Goal: Task Accomplishment & Management: Manage account settings

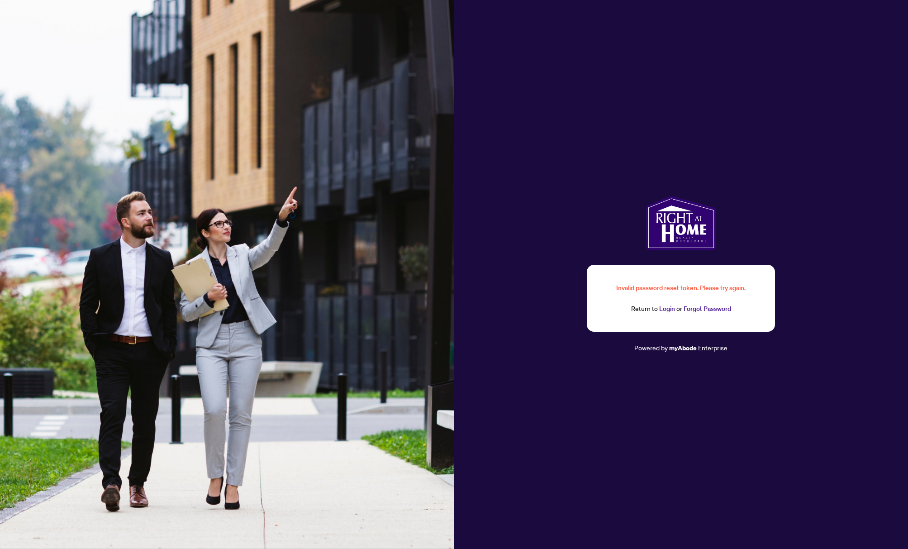
click at [663, 308] on link "Login" at bounding box center [667, 308] width 16 height 8
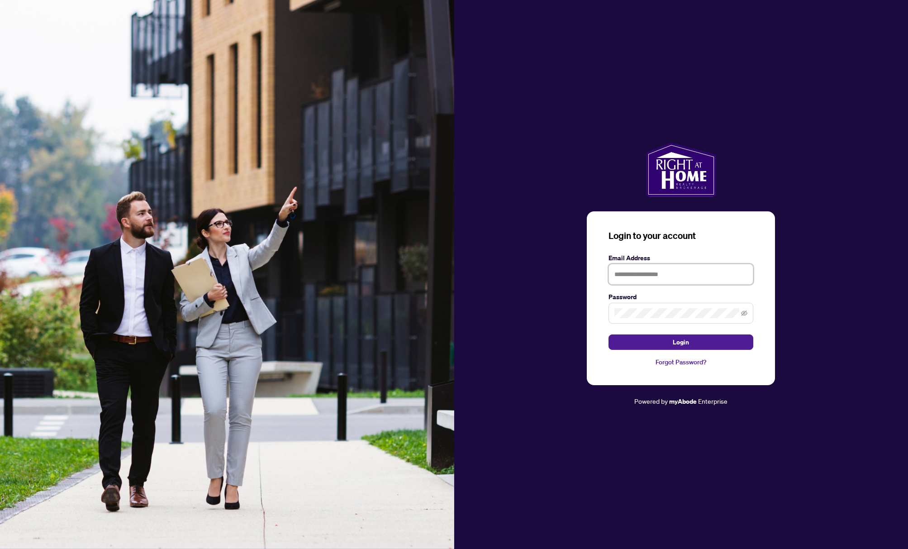
type input "**********"
click at [683, 275] on input "**********" at bounding box center [680, 274] width 145 height 21
click at [745, 311] on icon "eye-invisible" at bounding box center [744, 312] width 6 height 5
click at [643, 342] on button "Login" at bounding box center [680, 341] width 145 height 15
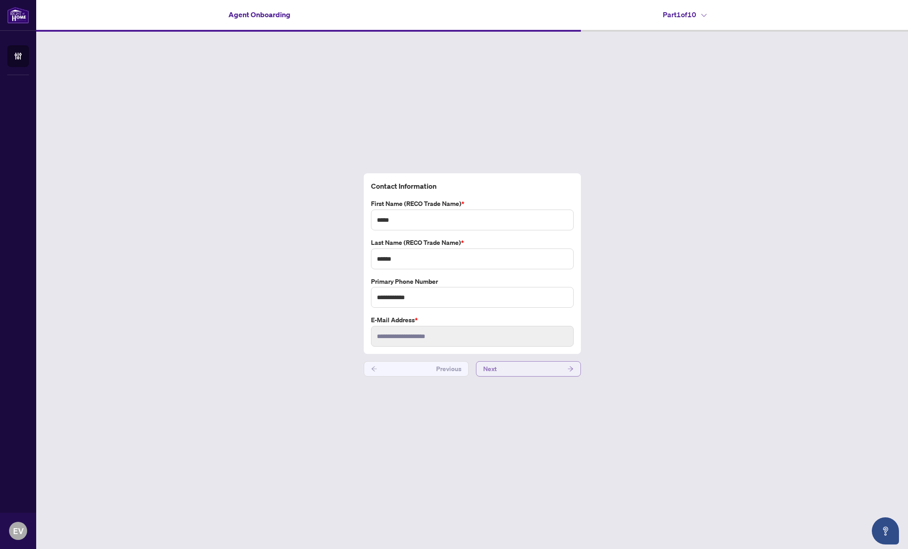
click at [515, 369] on button "Next" at bounding box center [528, 368] width 105 height 15
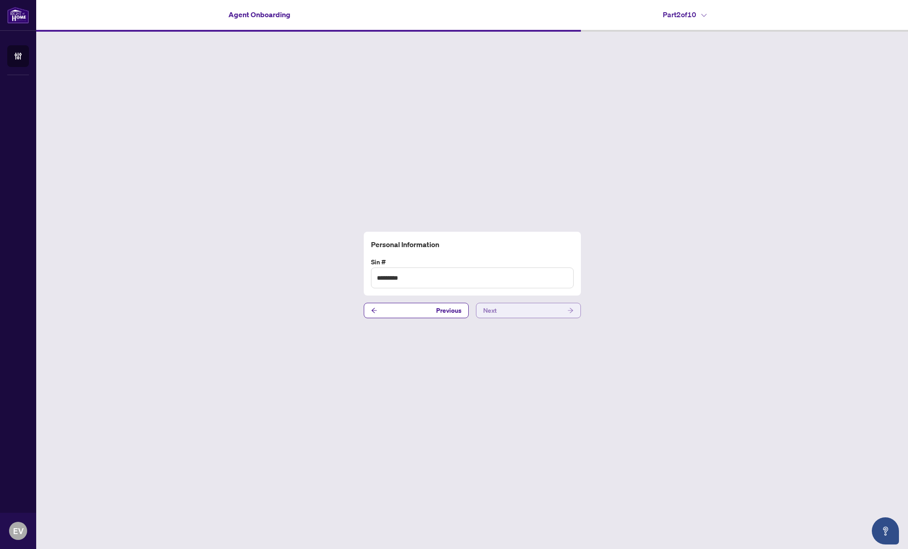
click at [503, 310] on button "Next" at bounding box center [528, 310] width 105 height 15
drag, startPoint x: 507, startPoint y: 311, endPoint x: 508, endPoint y: 327, distance: 16.3
click at [507, 326] on div "**********" at bounding box center [471, 275] width 871 height 486
click at [501, 311] on button "Next" at bounding box center [528, 310] width 105 height 15
click at [508, 303] on button "Next" at bounding box center [528, 304] width 105 height 15
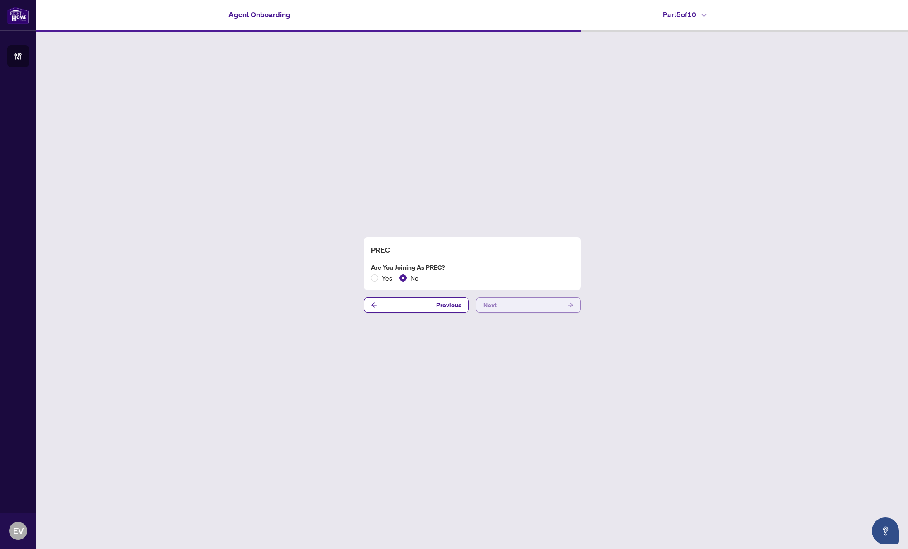
click at [504, 307] on button "Next" at bounding box center [528, 304] width 105 height 15
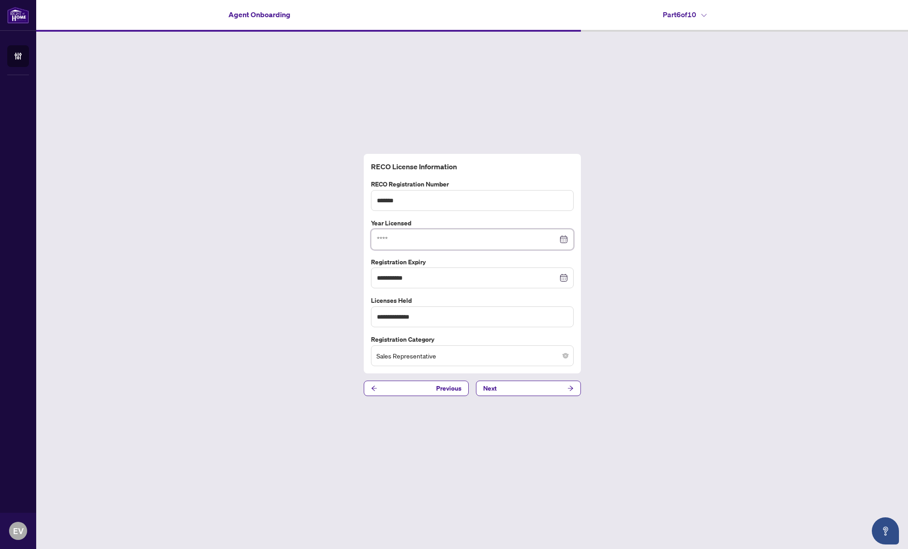
click at [420, 239] on input at bounding box center [467, 239] width 181 height 10
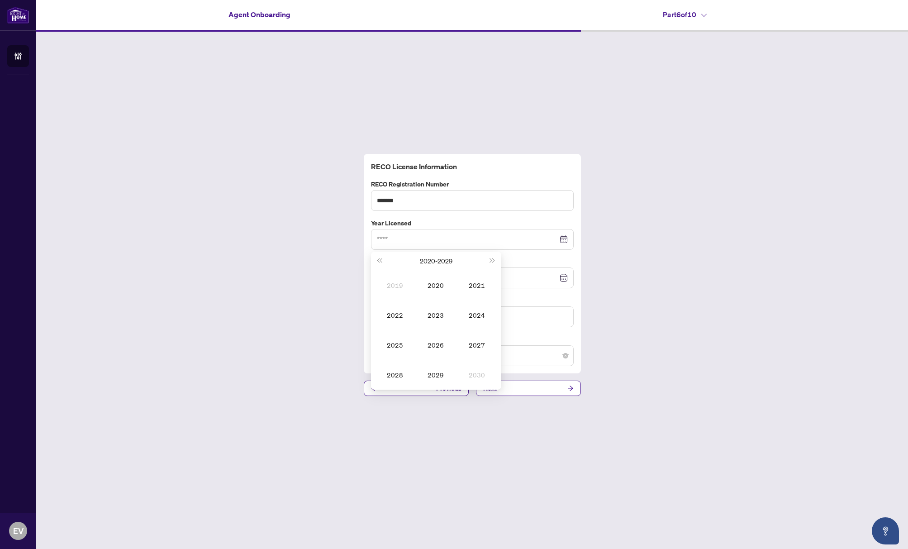
drag, startPoint x: 782, startPoint y: 91, endPoint x: 762, endPoint y: 93, distance: 20.4
click at [782, 91] on div "**********" at bounding box center [471, 275] width 871 height 486
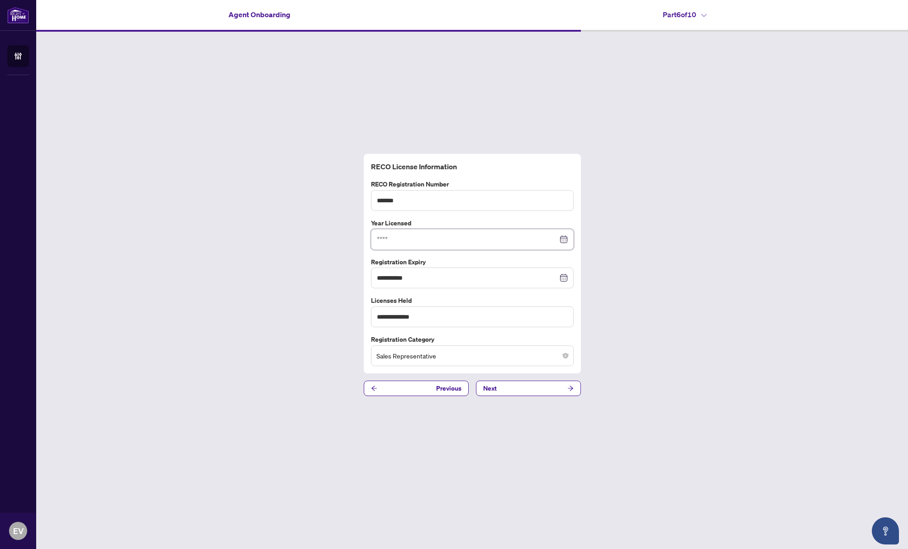
click at [442, 239] on input at bounding box center [467, 239] width 181 height 10
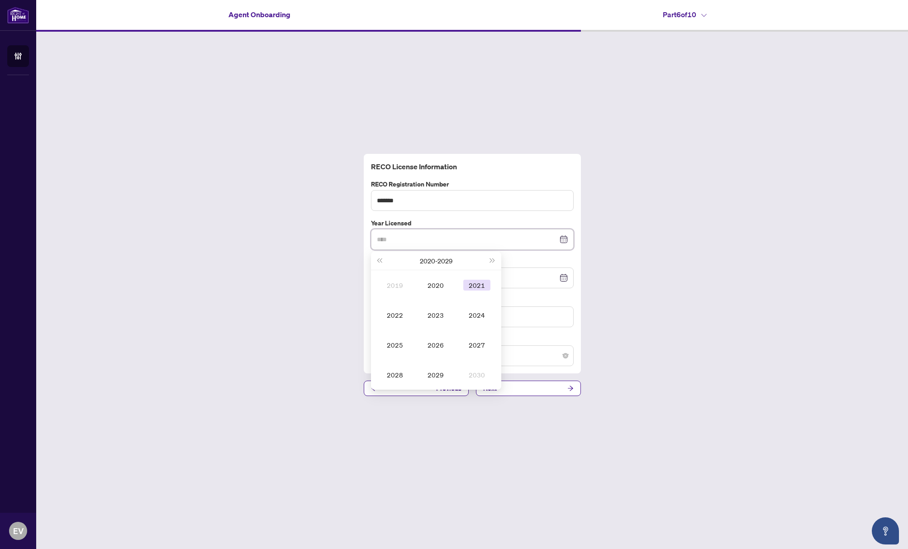
type input "****"
click at [379, 259] on span "Last year (Control + left)" at bounding box center [379, 260] width 5 height 5
type input "****"
click at [381, 262] on span "Last year (Control + left)" at bounding box center [379, 260] width 5 height 5
type input "****"
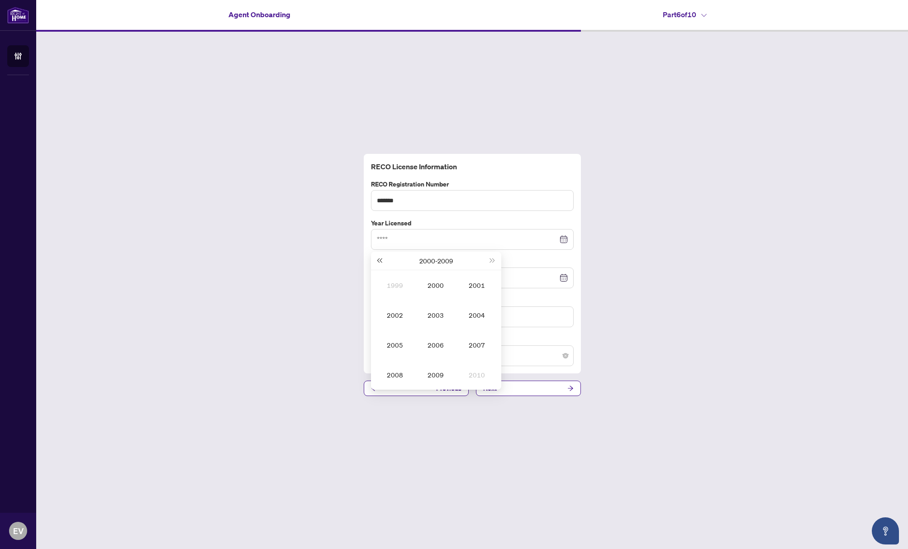
click at [380, 259] on span "Last year (Control + left)" at bounding box center [379, 260] width 5 height 5
type input "****"
click at [439, 289] on div "1990" at bounding box center [435, 284] width 27 height 11
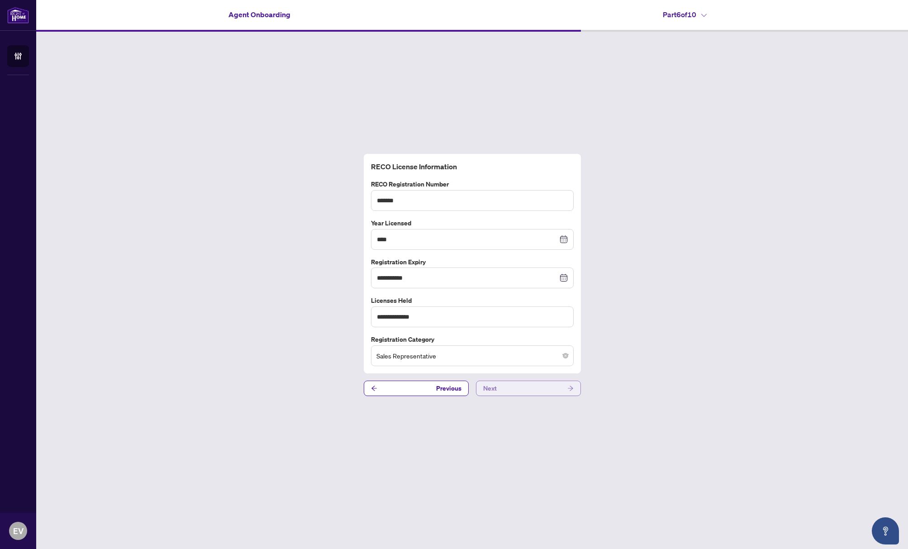
click at [509, 388] on button "Next" at bounding box center [528, 387] width 105 height 15
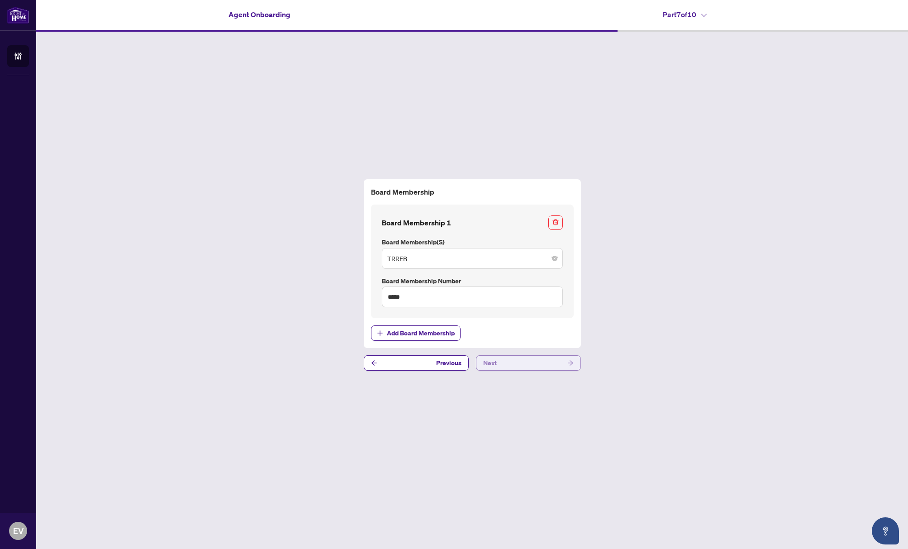
click at [501, 364] on button "Next" at bounding box center [528, 362] width 105 height 15
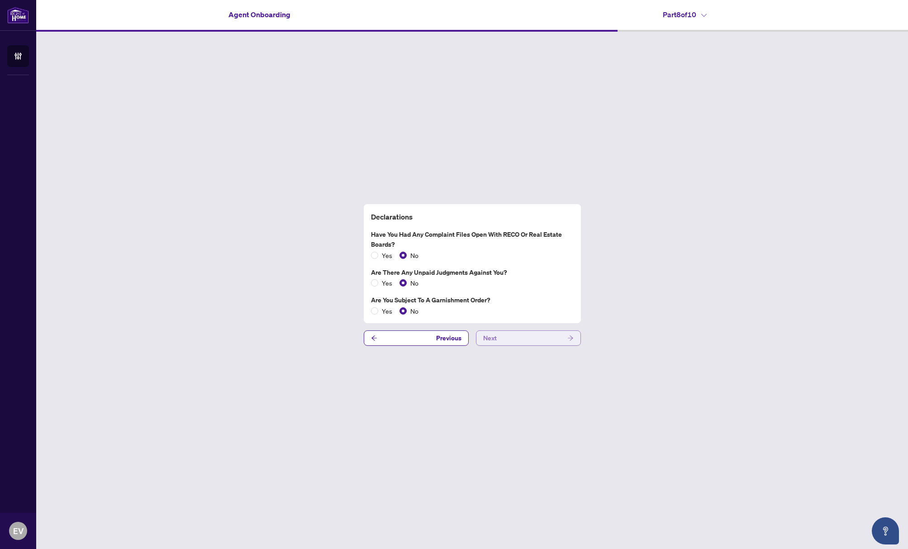
click at [513, 339] on button "Next" at bounding box center [528, 337] width 105 height 15
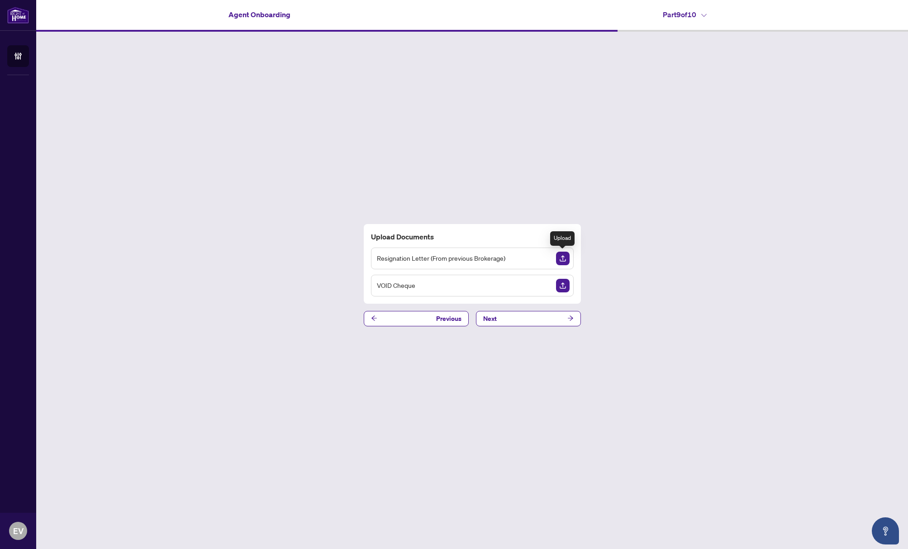
click at [562, 255] on img "Upload Document" at bounding box center [563, 258] width 14 height 14
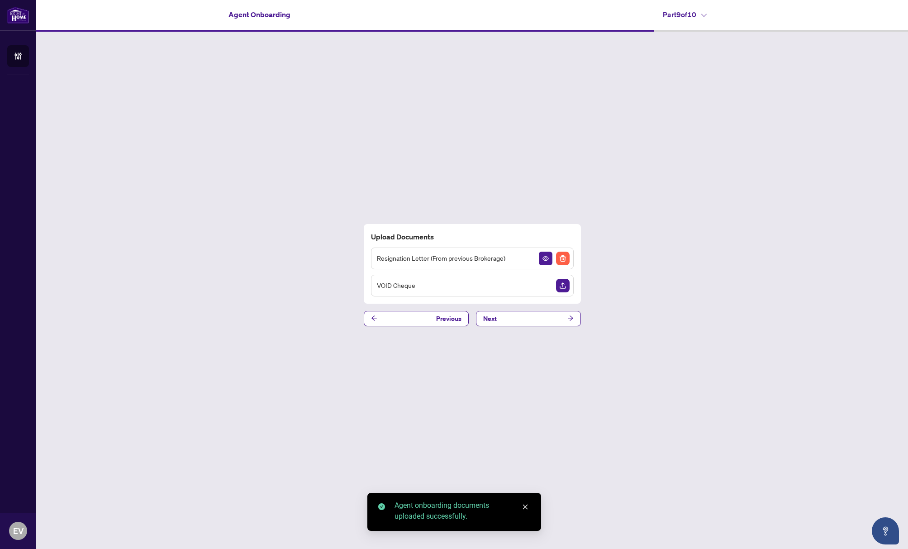
click at [522, 289] on div "VOID Cheque" at bounding box center [472, 286] width 203 height 22
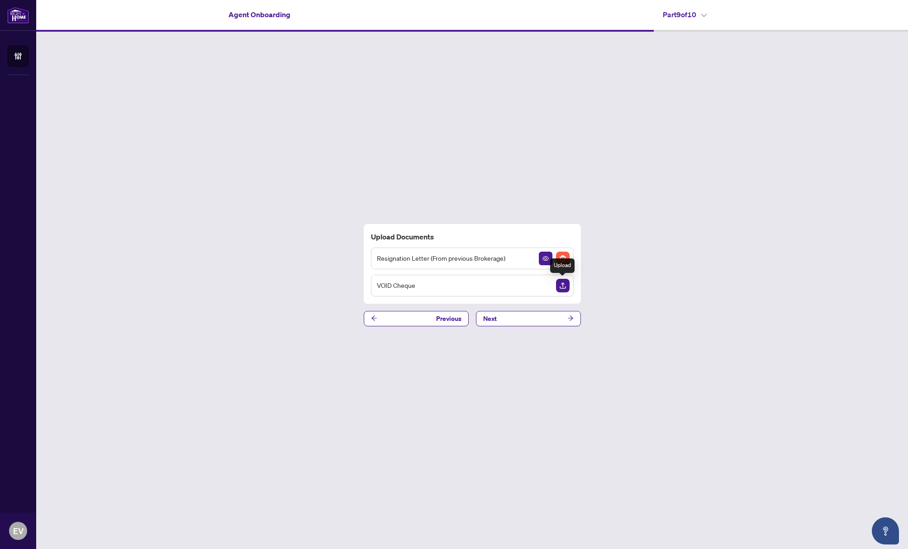
click at [559, 290] on img "Upload Document" at bounding box center [563, 286] width 14 height 14
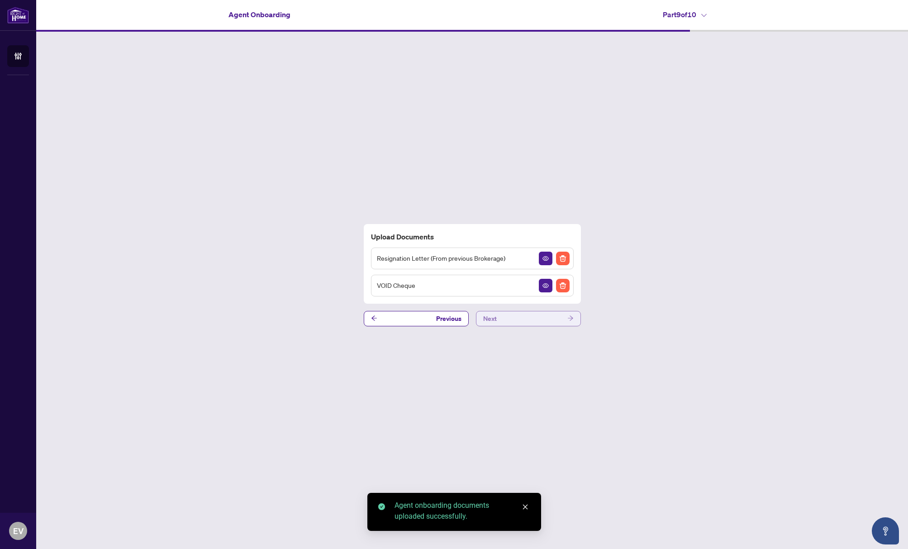
click at [505, 317] on button "Next" at bounding box center [528, 318] width 105 height 15
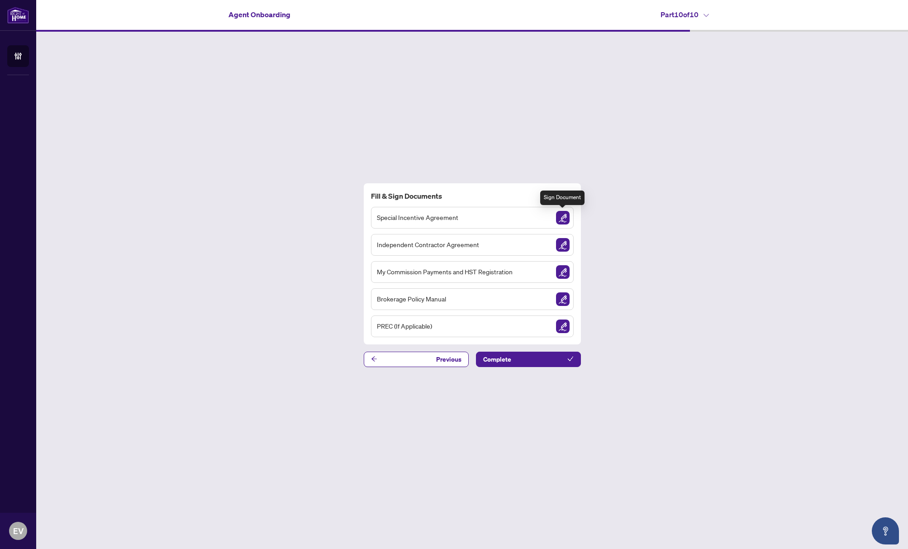
click at [562, 214] on img "Sign Document" at bounding box center [563, 218] width 14 height 14
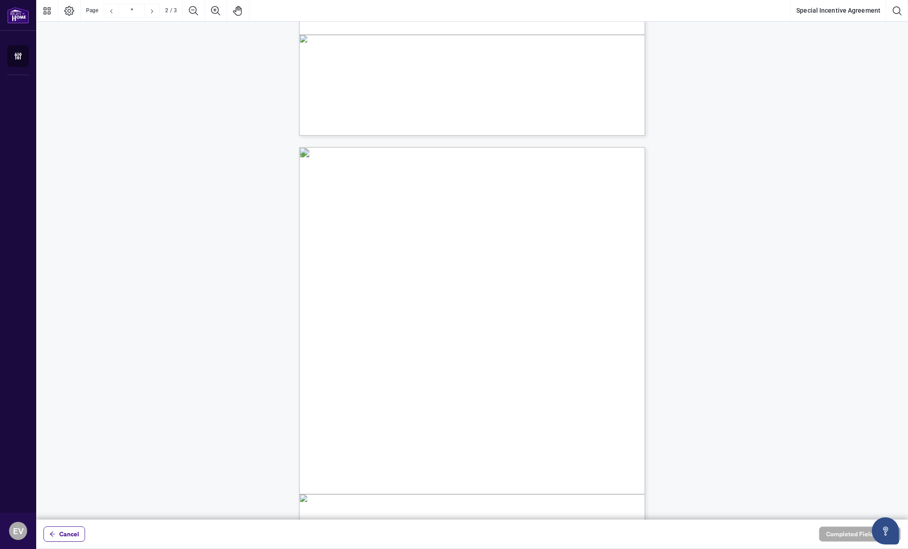
scroll to position [350, 0]
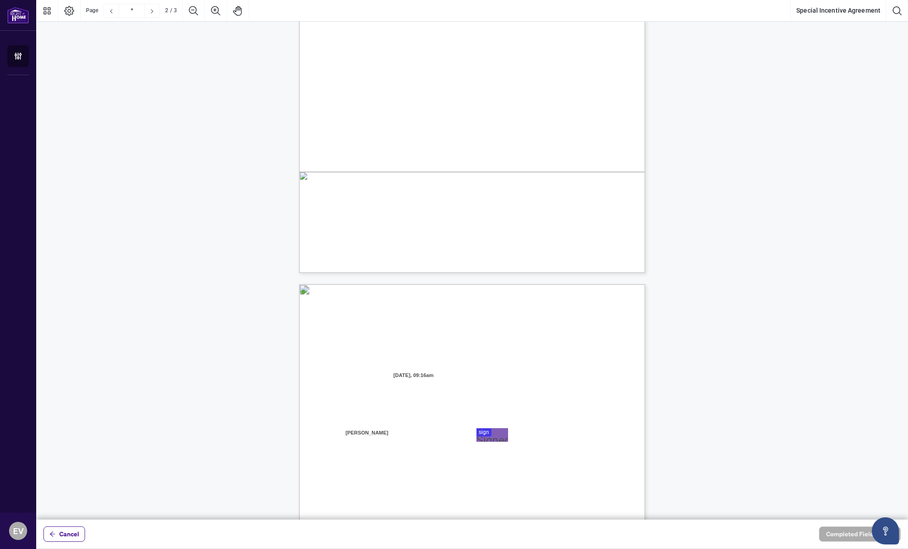
type input "*"
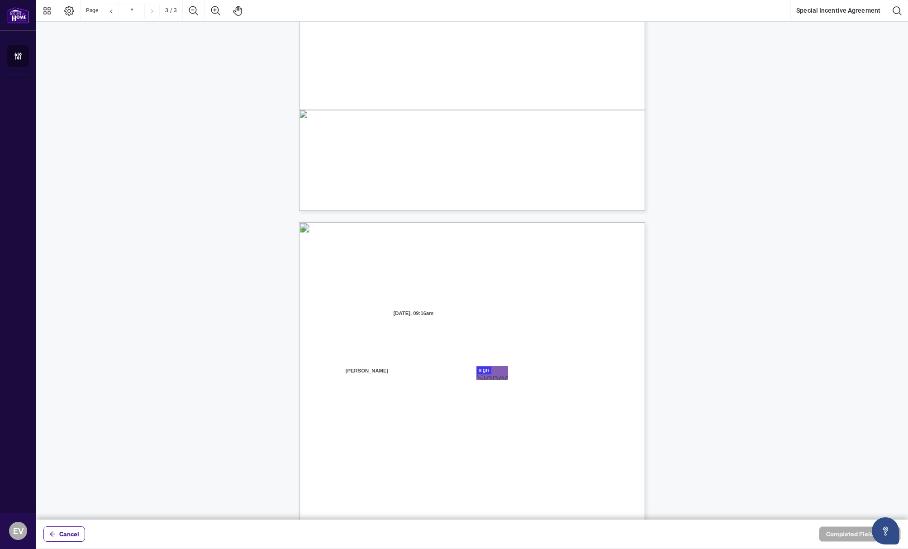
scroll to position [728, 0]
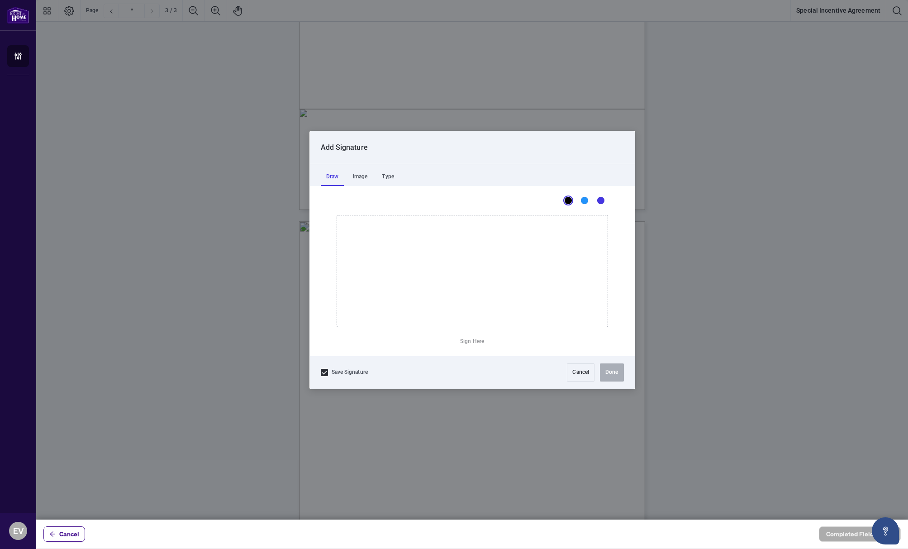
click at [496, 372] on div at bounding box center [471, 259] width 871 height 519
click at [361, 179] on div "Image" at bounding box center [360, 177] width 26 height 18
click at [392, 176] on div "Type" at bounding box center [387, 177] width 23 height 18
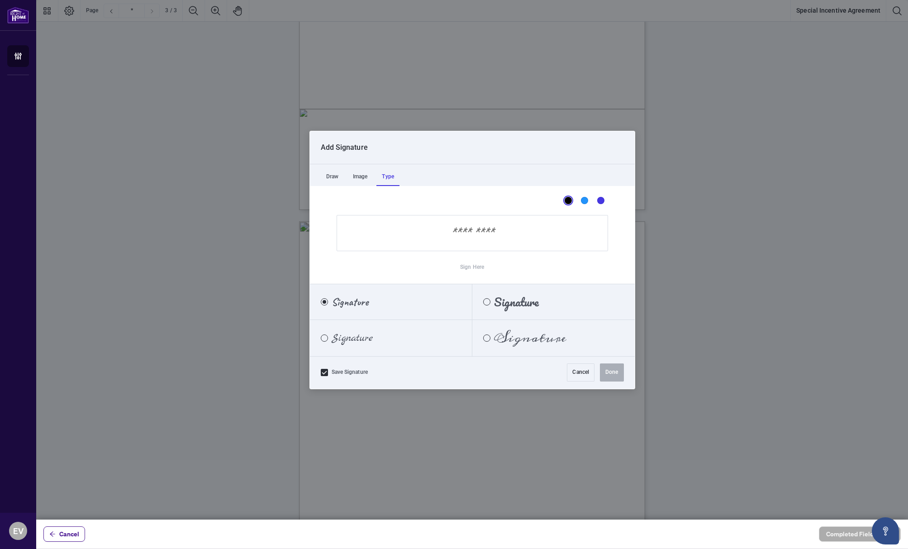
click at [368, 344] on label "Signature" at bounding box center [391, 338] width 162 height 36
drag, startPoint x: 384, startPoint y: 227, endPoint x: 431, endPoint y: 217, distance: 47.2
click at [431, 218] on input "Sign Here" at bounding box center [471, 233] width 271 height 36
type input "**********"
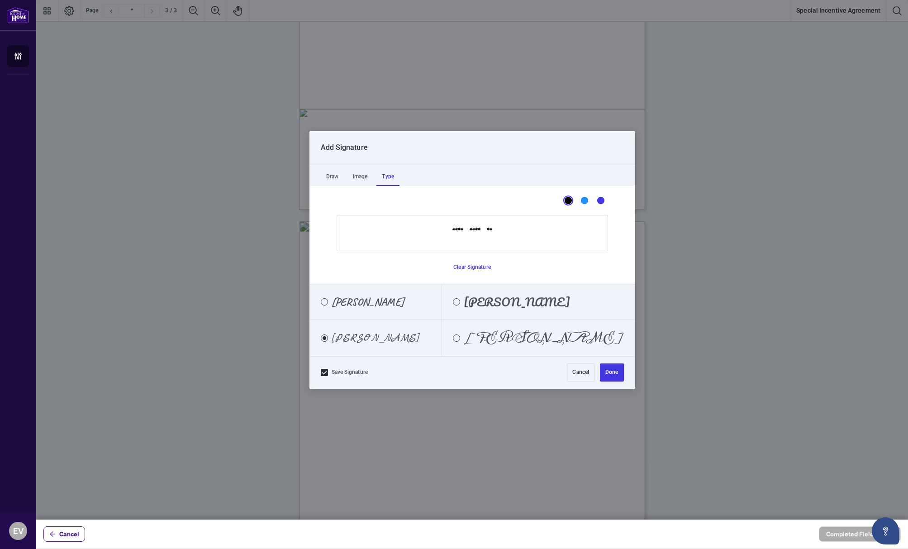
click at [545, 339] on span "[PERSON_NAME]" at bounding box center [544, 338] width 160 height 10
click at [614, 371] on button "Done" at bounding box center [612, 372] width 24 height 18
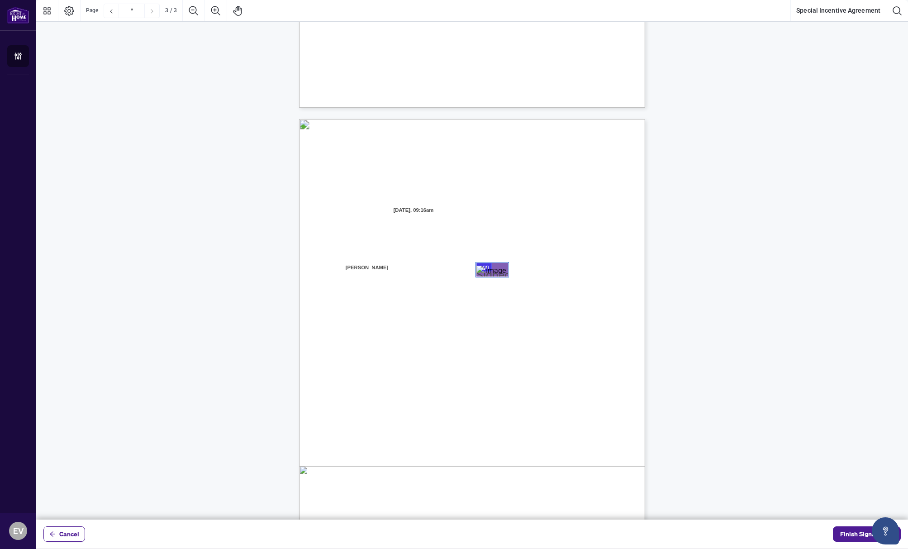
scroll to position [886, 0]
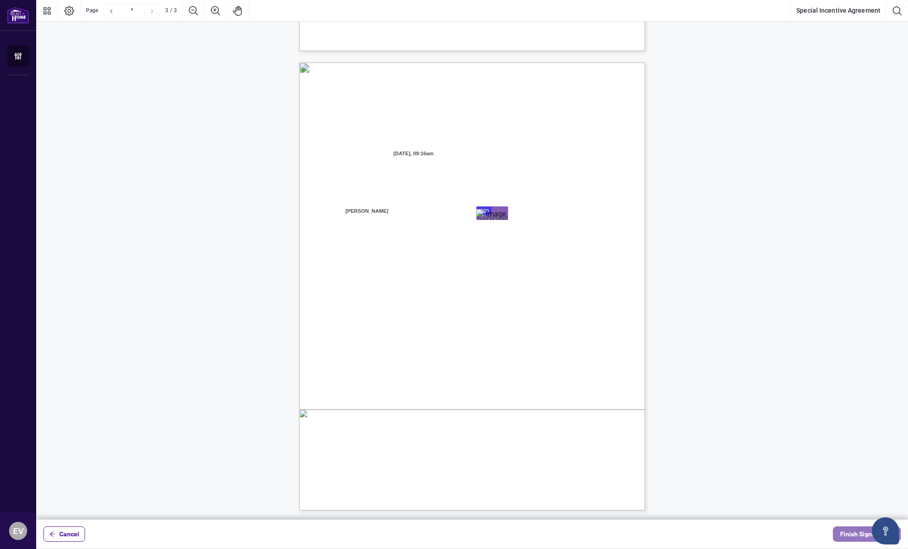
click at [857, 535] on span "Finish Signing" at bounding box center [860, 533] width 41 height 14
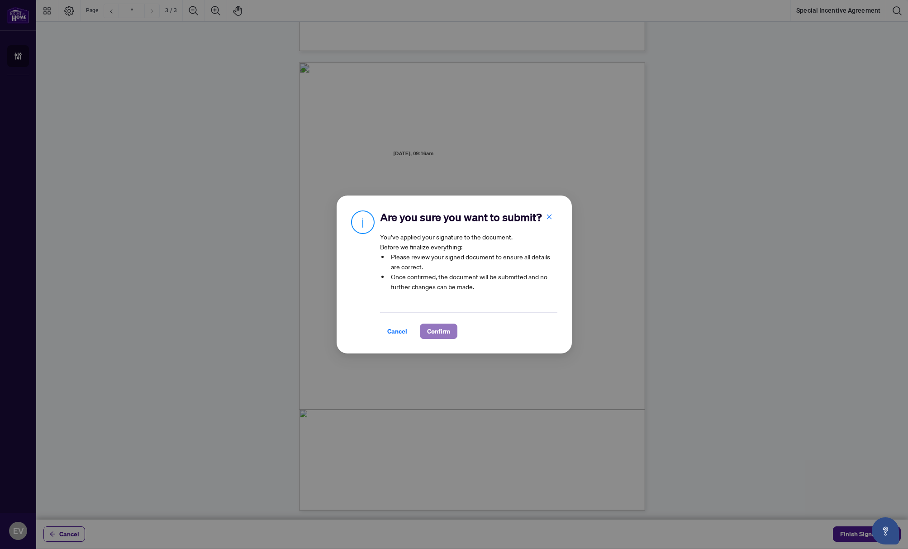
click at [445, 333] on span "Confirm" at bounding box center [438, 331] width 23 height 14
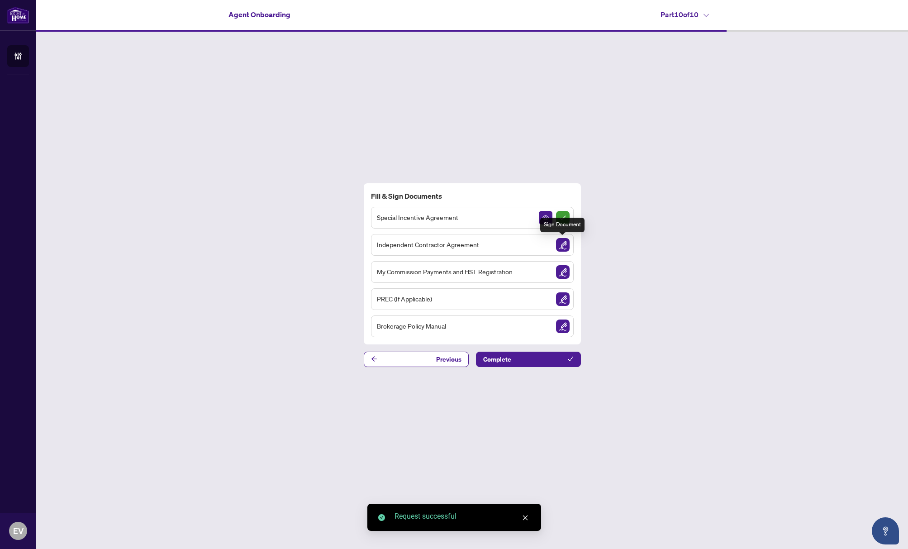
click at [560, 245] on img "Sign Document" at bounding box center [563, 245] width 14 height 14
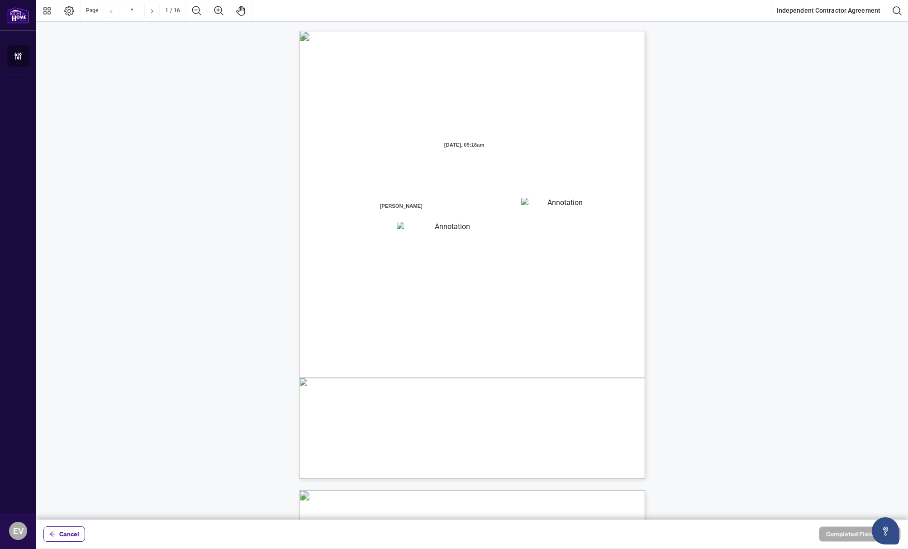
scroll to position [0, 0]
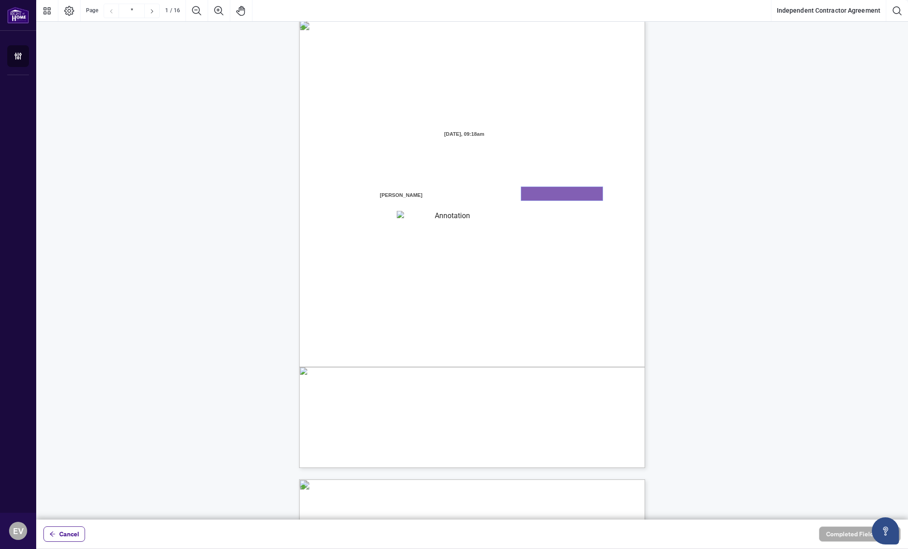
click at [564, 194] on textarea "01K2N7ZVXADQDZS13CP82GTG0Z" at bounding box center [561, 194] width 81 height 14
type textarea "**********"
click at [438, 220] on textarea "01K2N800VRNZWEDT7GS4268ZBH" at bounding box center [449, 219] width 104 height 12
type textarea "**********"
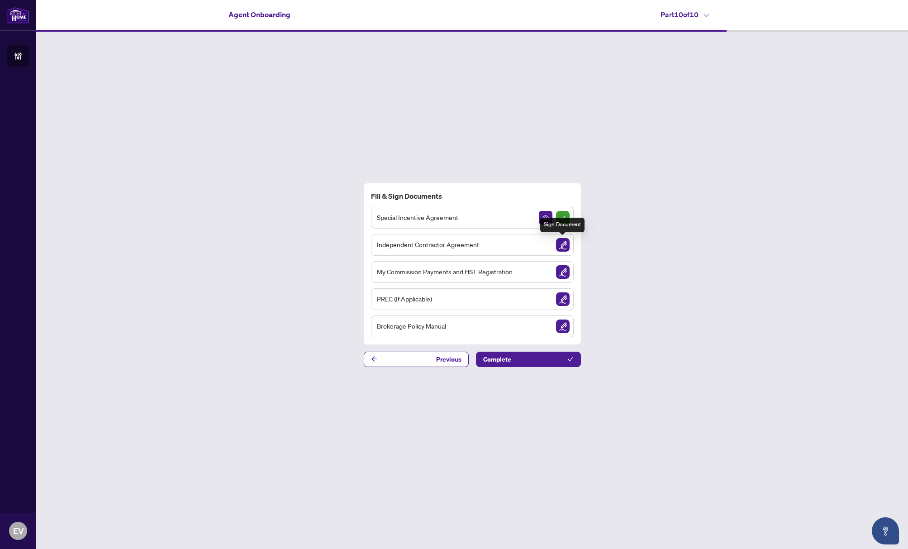
click at [562, 245] on img "Sign Document" at bounding box center [563, 245] width 14 height 14
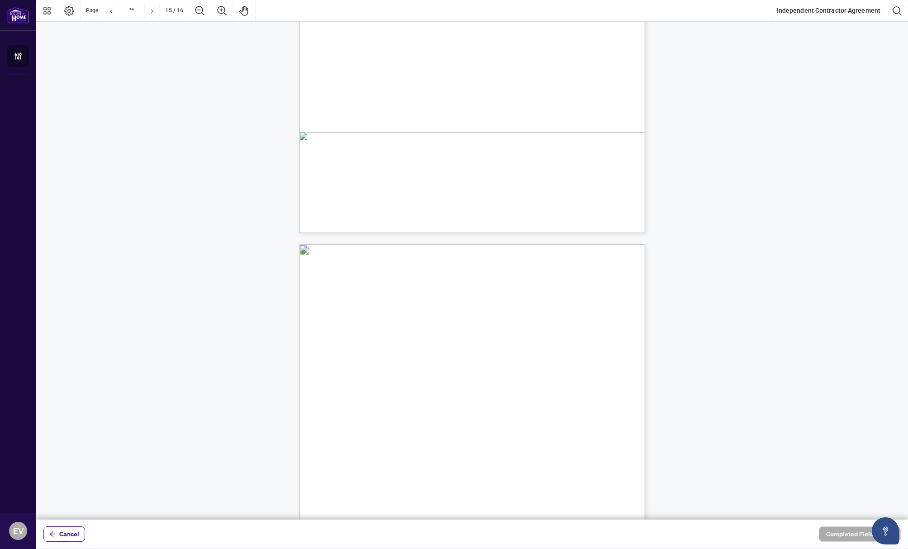
scroll to position [6241, 0]
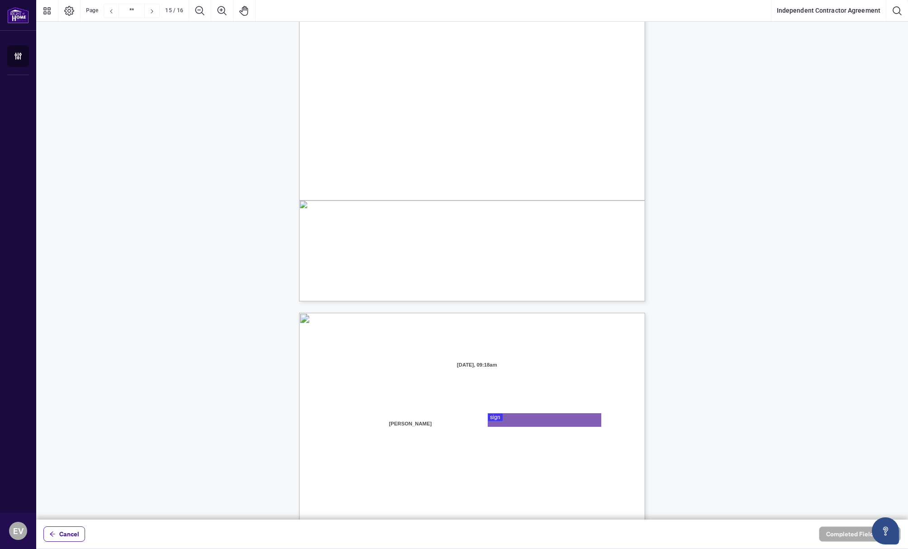
type input "**"
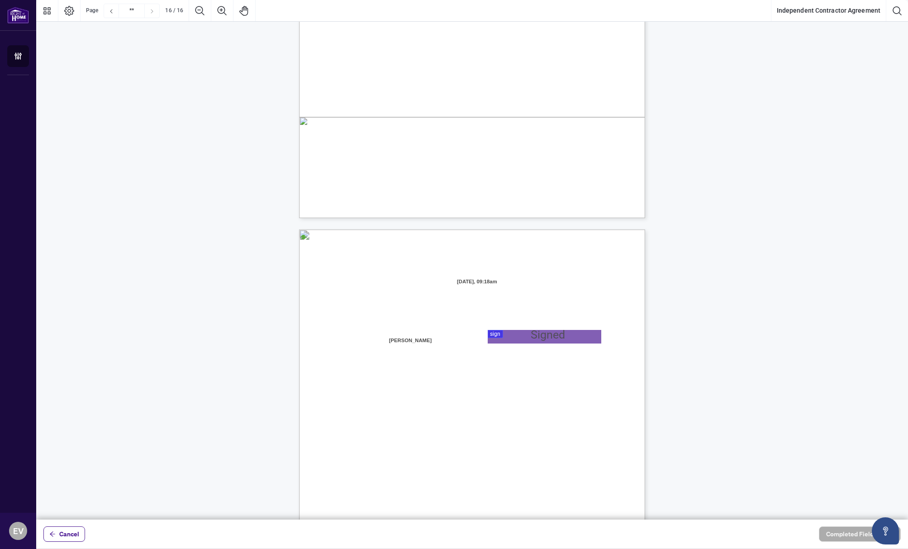
scroll to position [6688, 0]
click at [531, 332] on div at bounding box center [471, 259] width 871 height 519
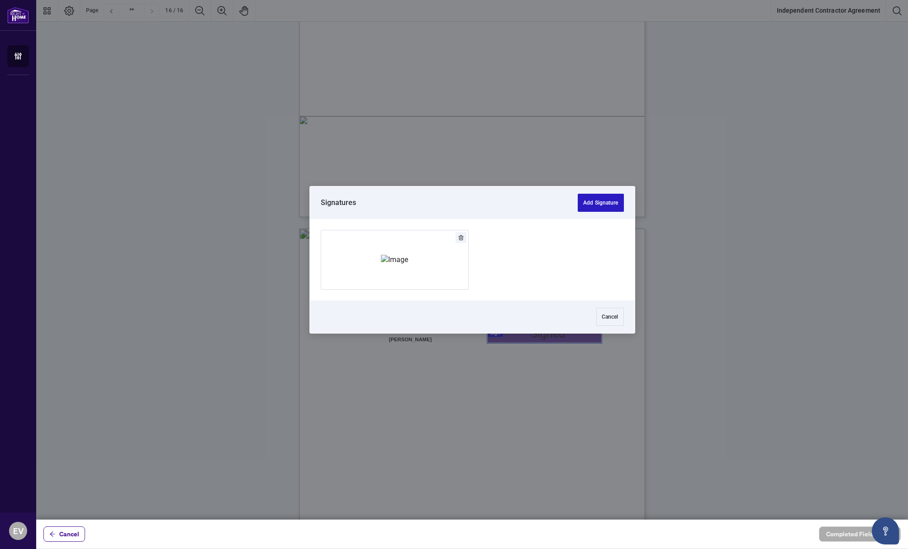
click at [594, 205] on button "Add Signature" at bounding box center [601, 203] width 46 height 18
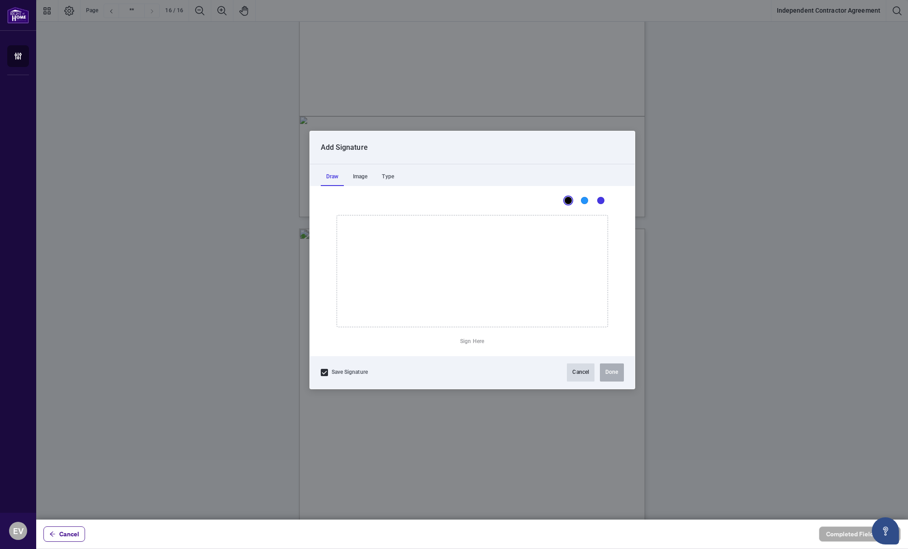
click at [576, 371] on button "Cancel" at bounding box center [581, 372] width 28 height 18
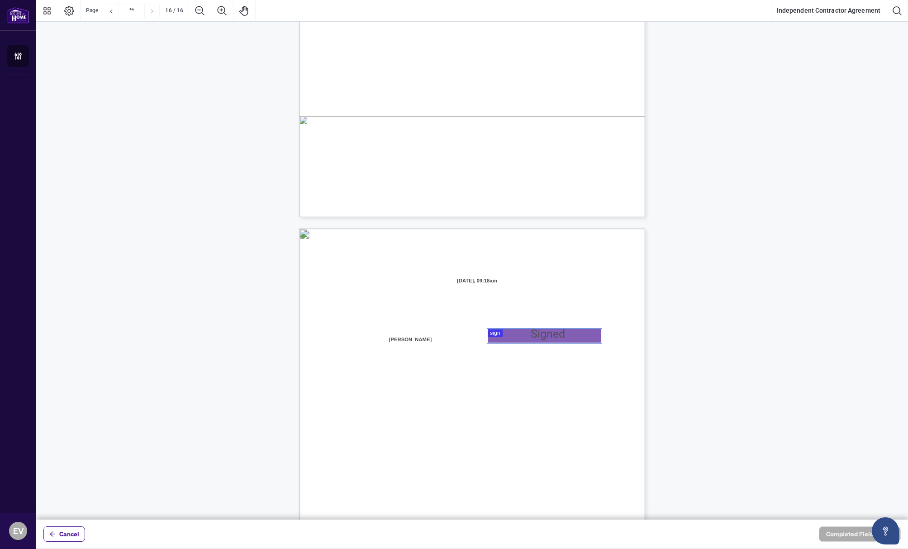
click at [536, 335] on div at bounding box center [471, 259] width 871 height 519
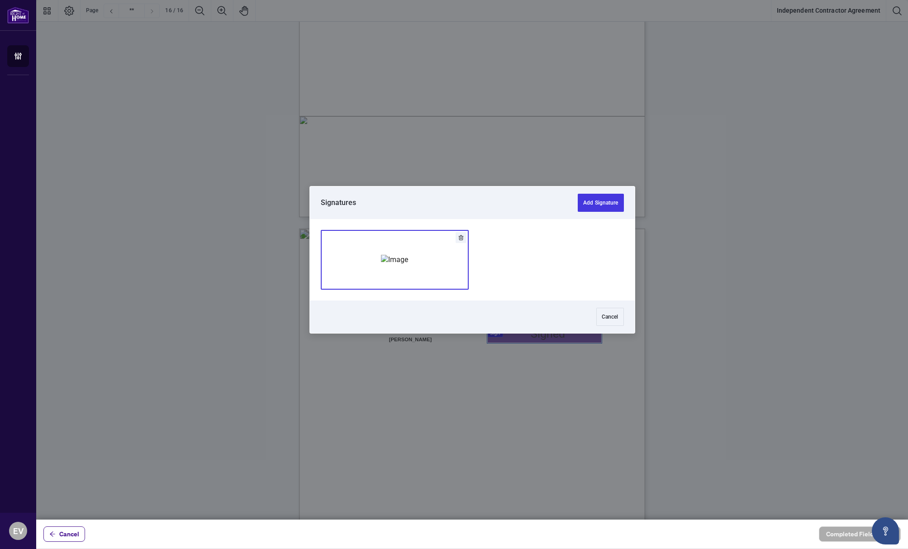
click at [396, 260] on img "Add Signature" at bounding box center [394, 260] width 27 height 10
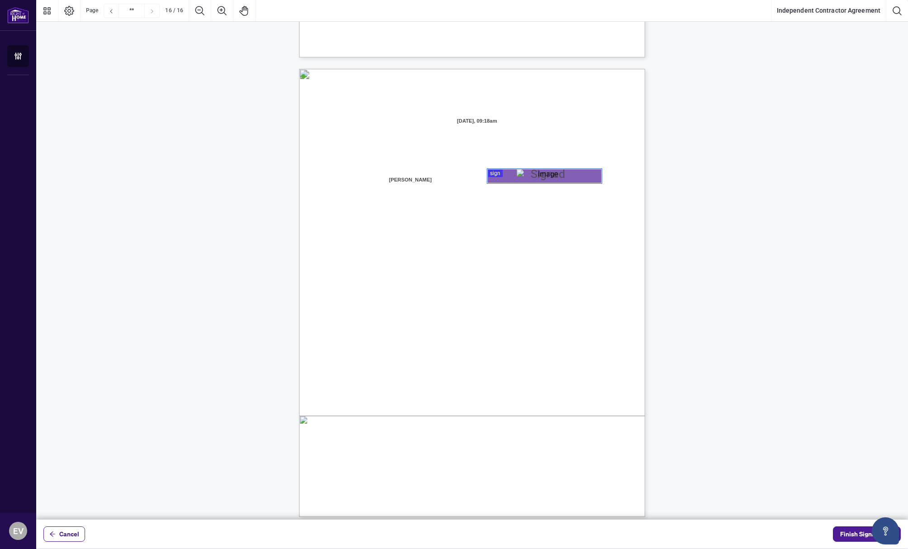
scroll to position [6854, 0]
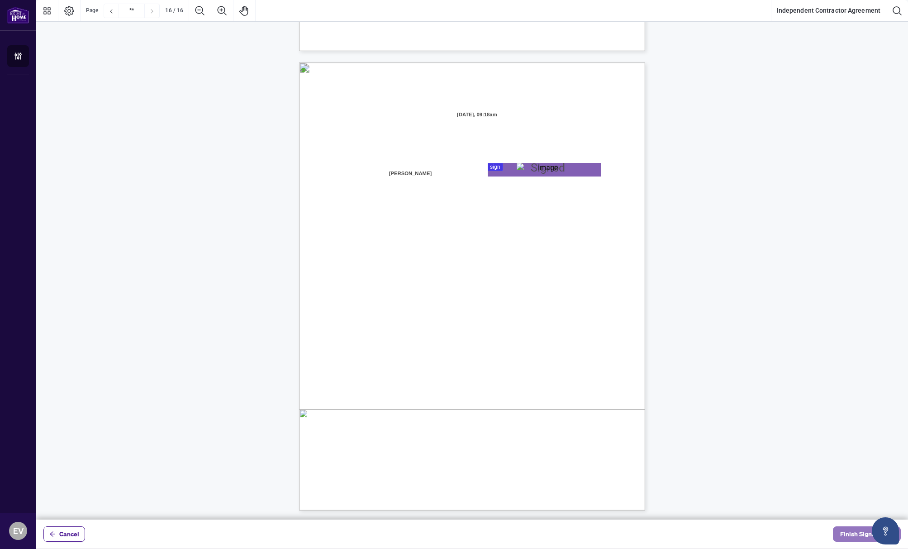
click at [861, 533] on span "Finish Signing" at bounding box center [860, 533] width 41 height 14
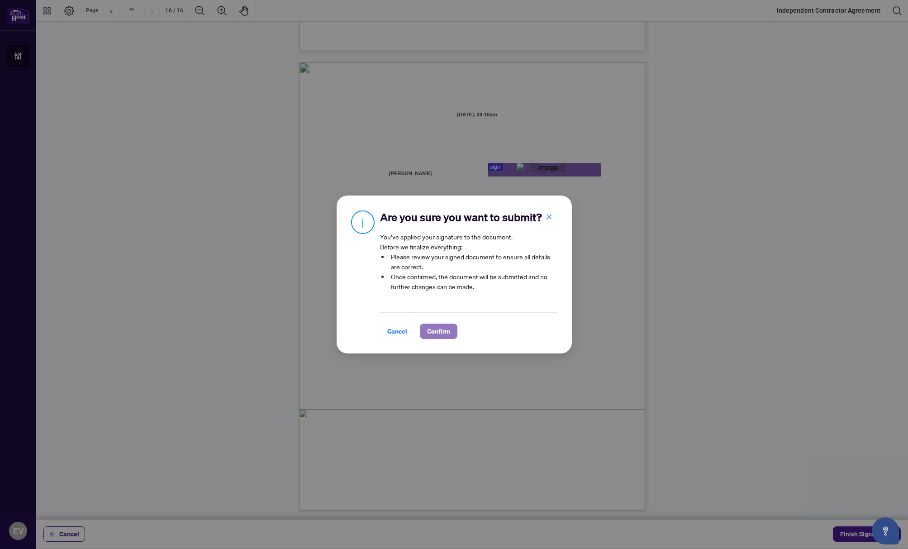
click at [444, 334] on span "Confirm" at bounding box center [438, 331] width 23 height 14
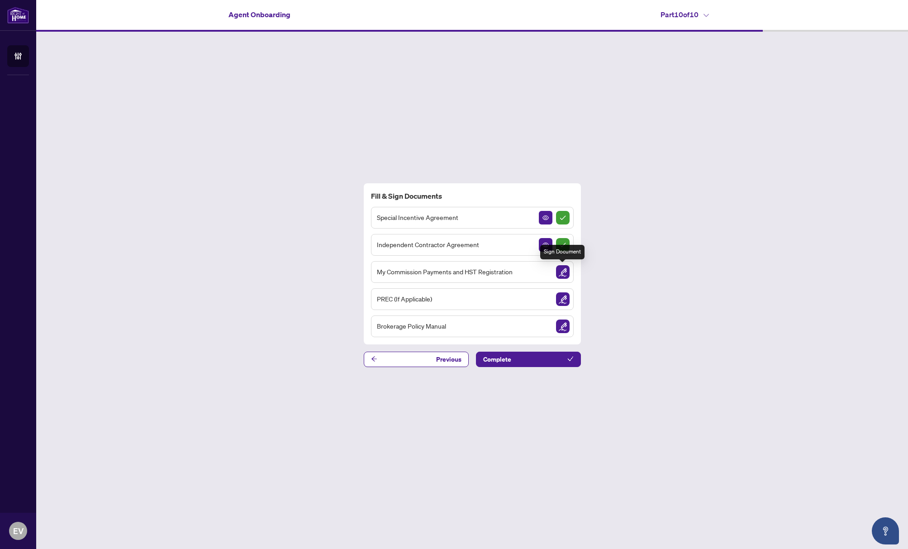
click at [563, 272] on img "Sign Document" at bounding box center [563, 272] width 14 height 14
